Goal: Information Seeking & Learning: Learn about a topic

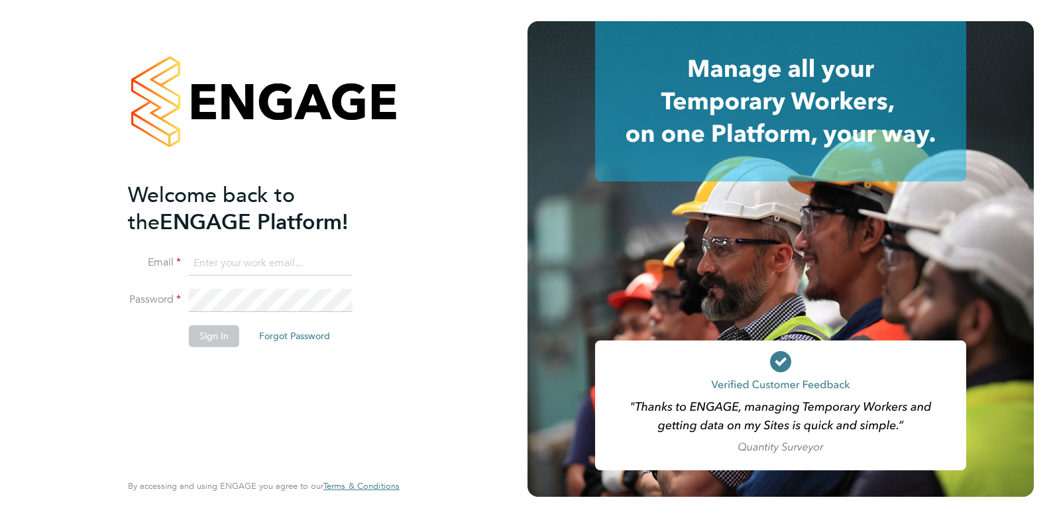
click at [199, 260] on input at bounding box center [271, 264] width 164 height 24
type input "[PERSON_NAME][EMAIL_ADDRESS][DOMAIN_NAME]"
click at [199, 284] on li "Email [PERSON_NAME][EMAIL_ADDRESS][DOMAIN_NAME]" at bounding box center [257, 270] width 258 height 37
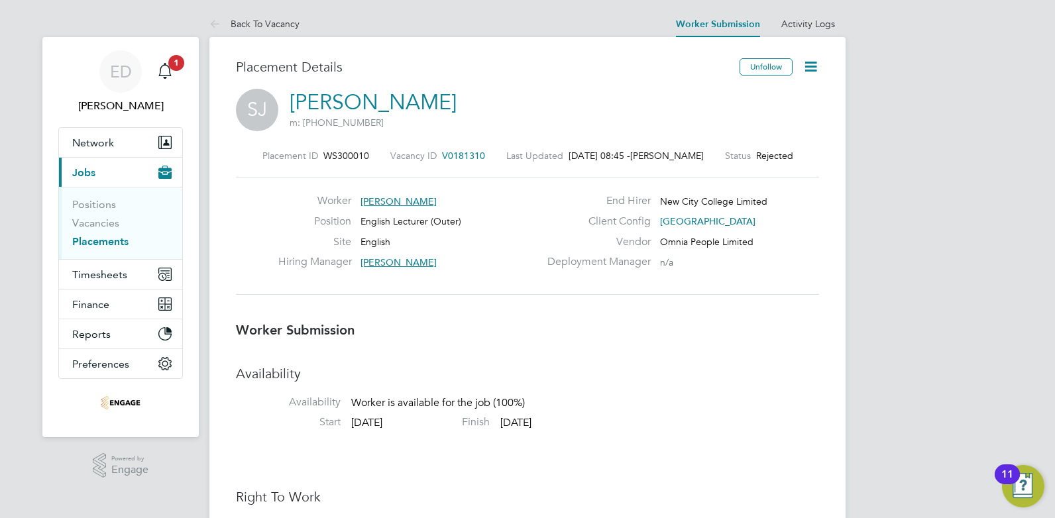
scroll to position [17, 0]
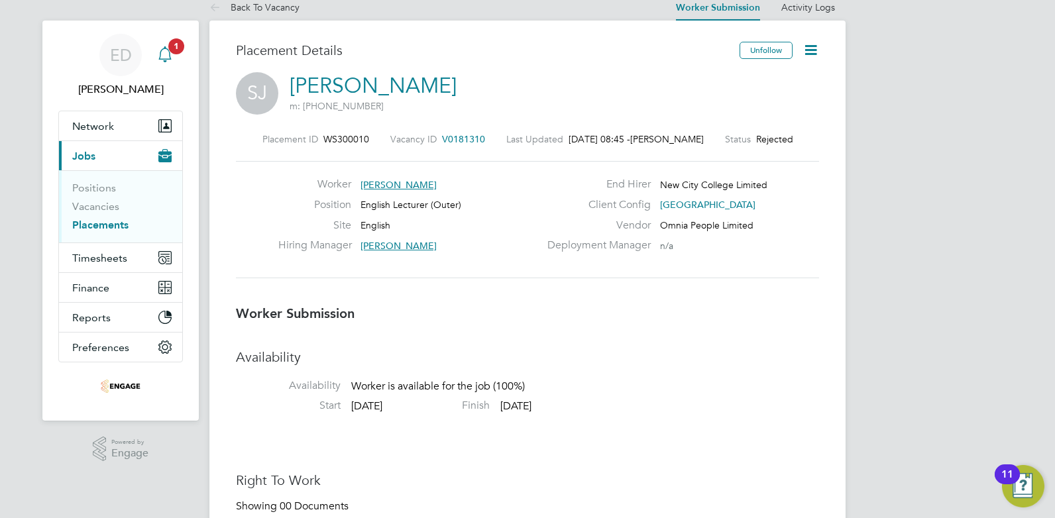
click at [166, 47] on icon "Main navigation" at bounding box center [164, 52] width 13 height 13
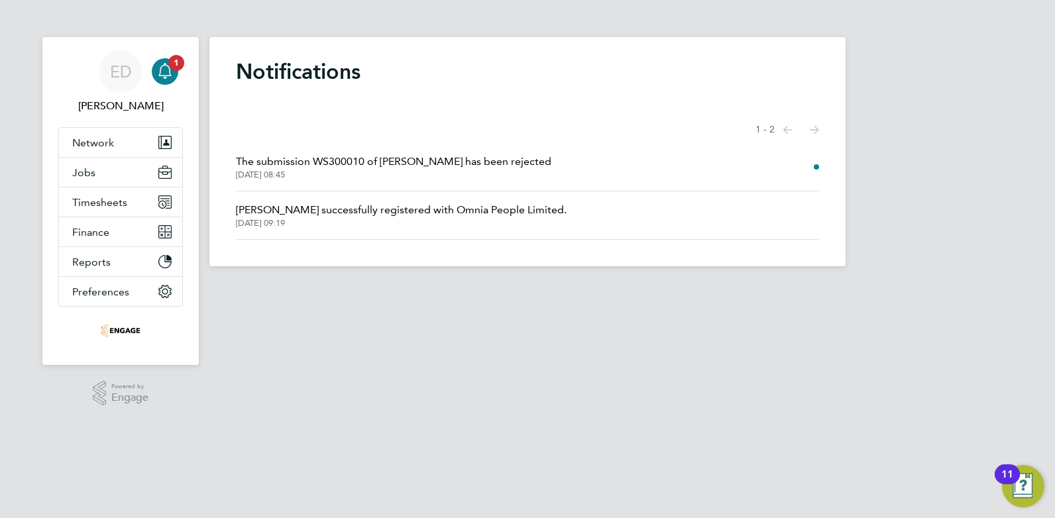
click at [347, 164] on span "The submission WS300010 of [PERSON_NAME] has been rejected" at bounding box center [393, 162] width 315 height 16
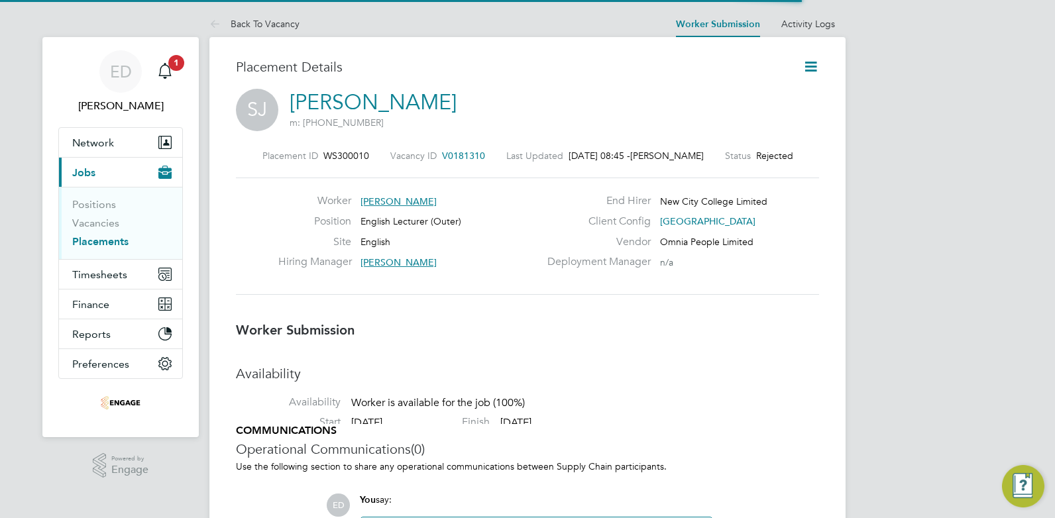
scroll to position [7, 7]
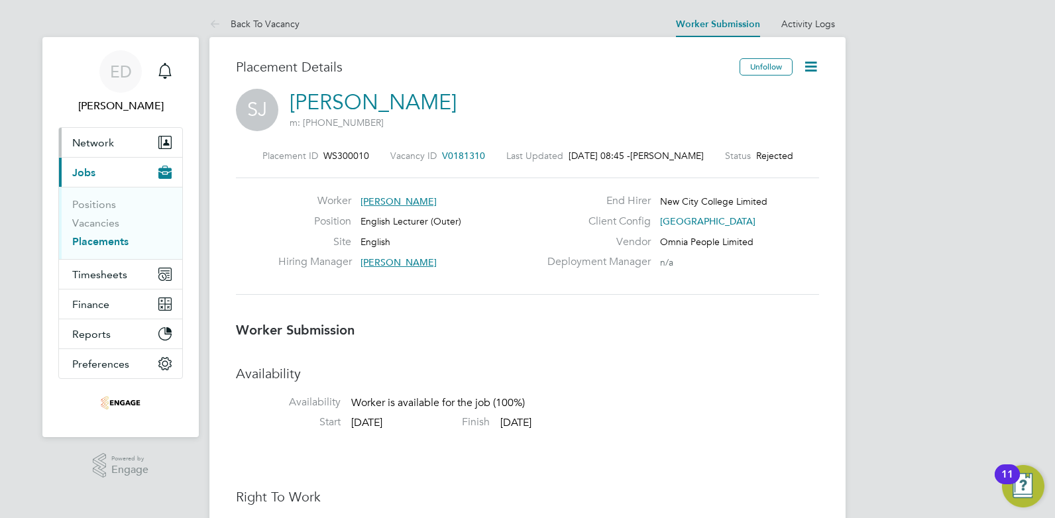
click at [110, 135] on button "Network" at bounding box center [120, 142] width 123 height 29
click at [97, 208] on link "Positions" at bounding box center [94, 204] width 44 height 13
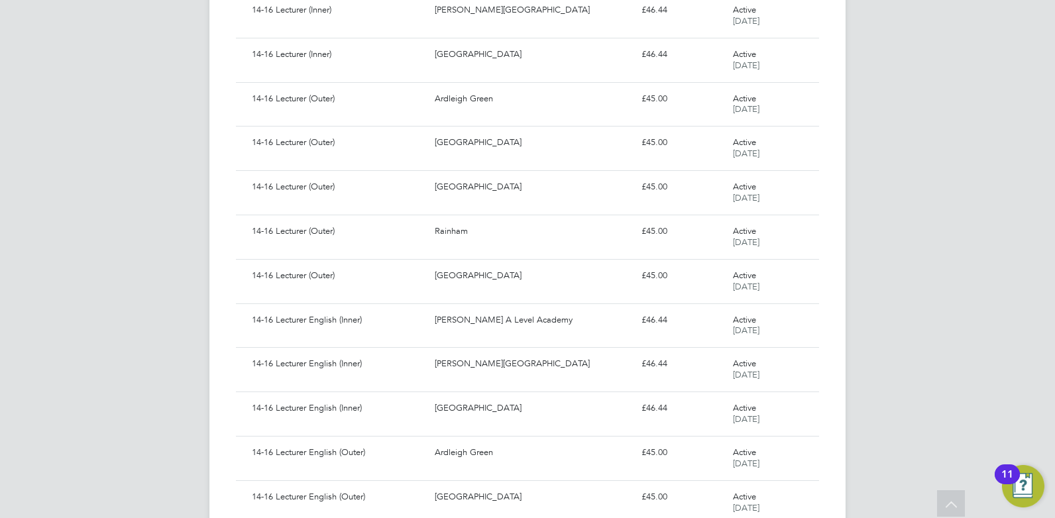
scroll to position [663, 0]
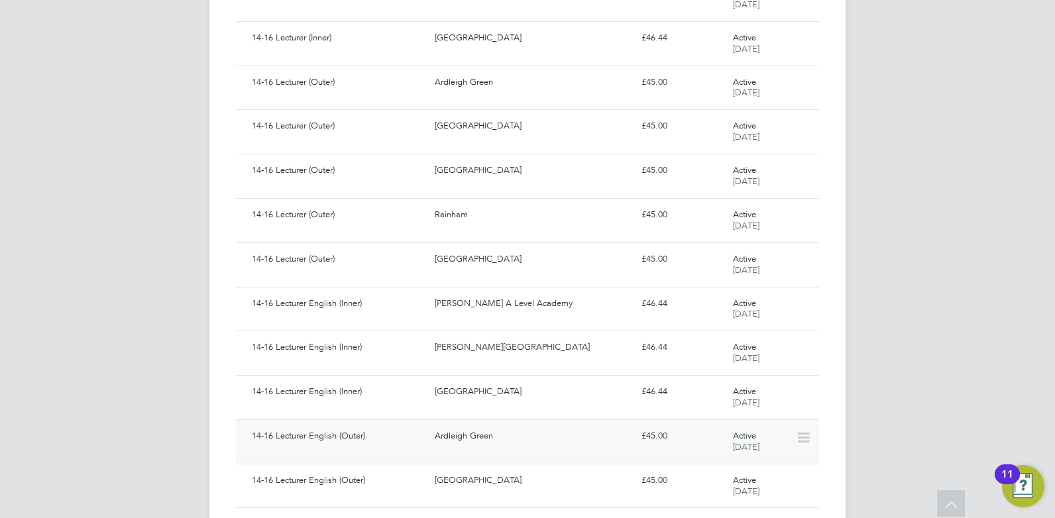
click at [375, 444] on div "14-16 Lecturer English (Outer)" at bounding box center [338, 436] width 183 height 22
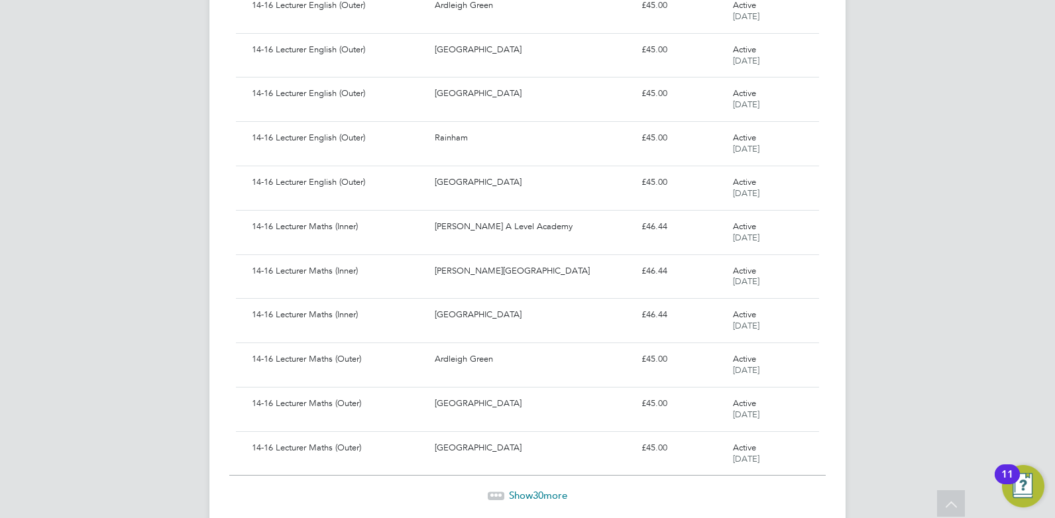
scroll to position [1139, 0]
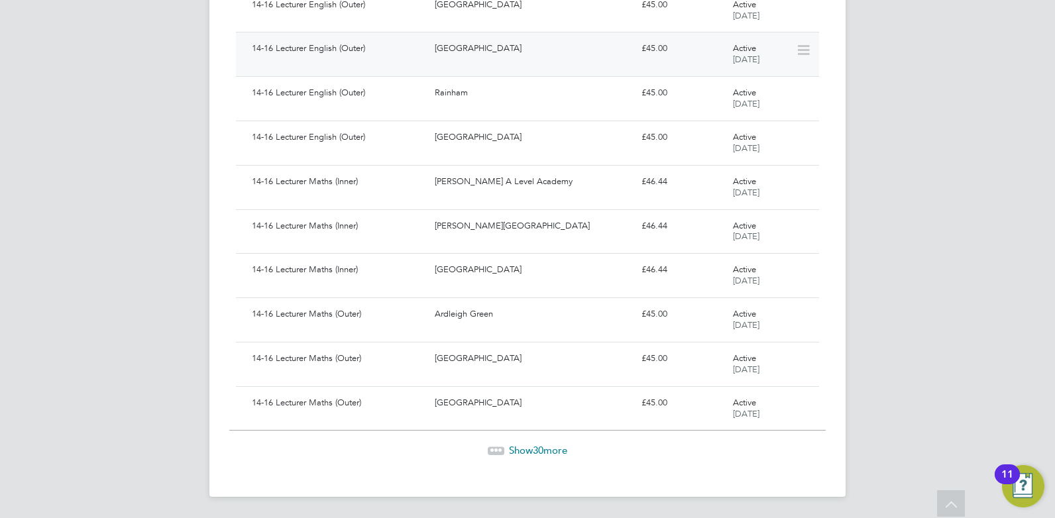
click at [449, 54] on div "[GEOGRAPHIC_DATA]" at bounding box center [532, 49] width 206 height 22
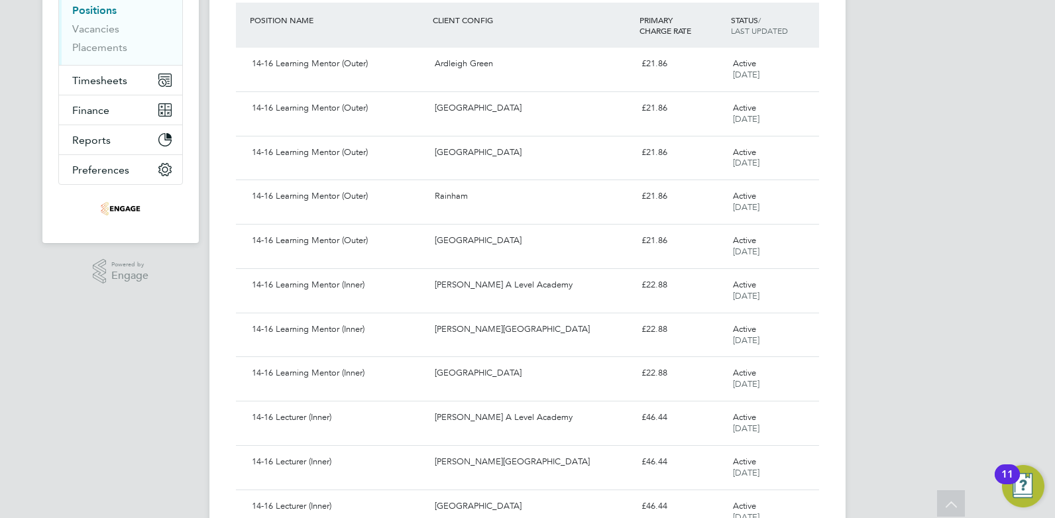
scroll to position [0, 0]
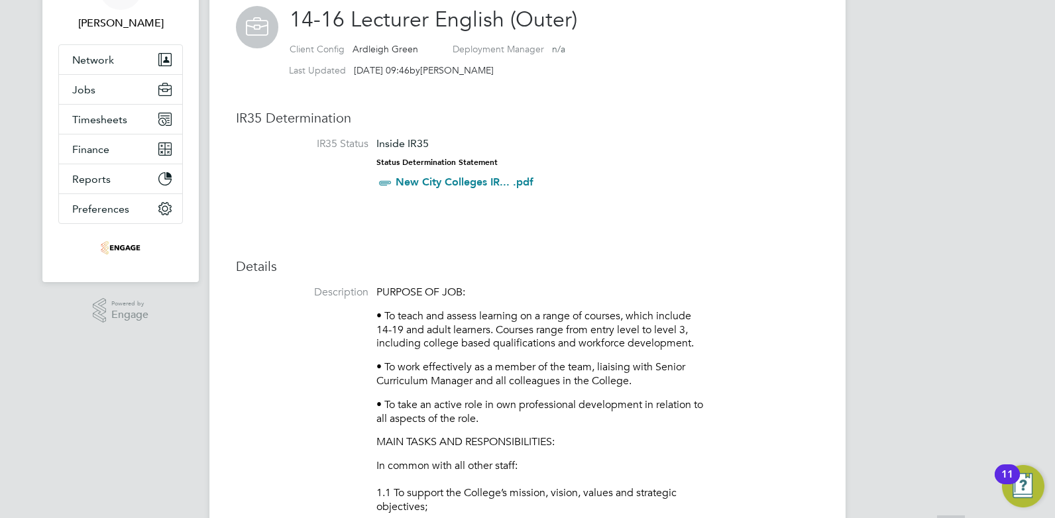
scroll to position [99, 0]
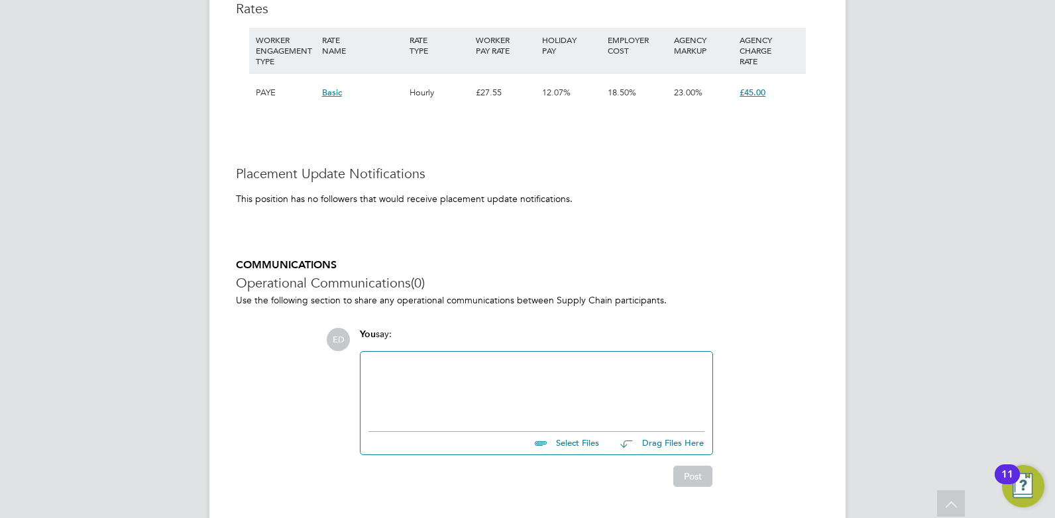
scroll to position [2270, 0]
